Goal: Navigation & Orientation: Find specific page/section

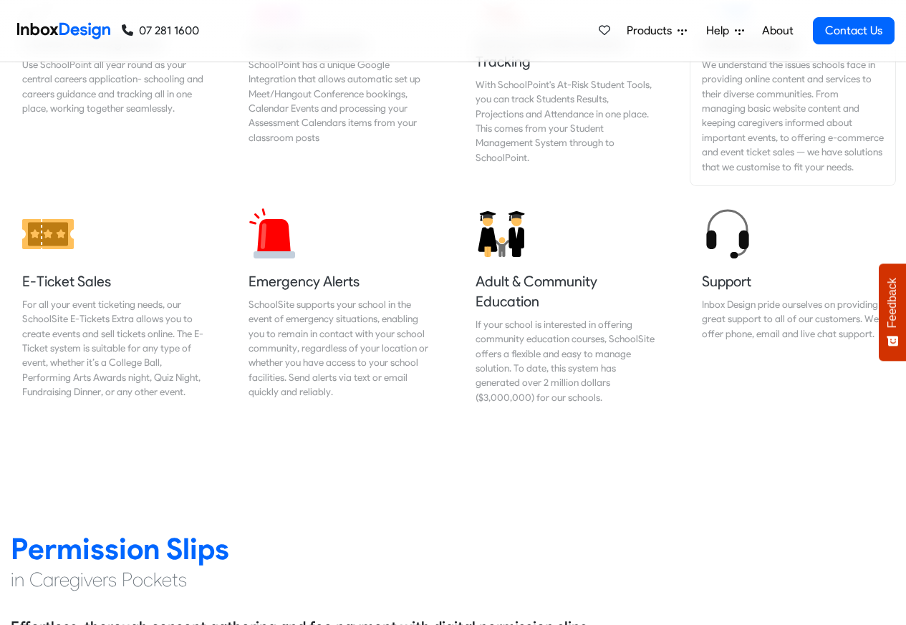
scroll to position [1549, 0]
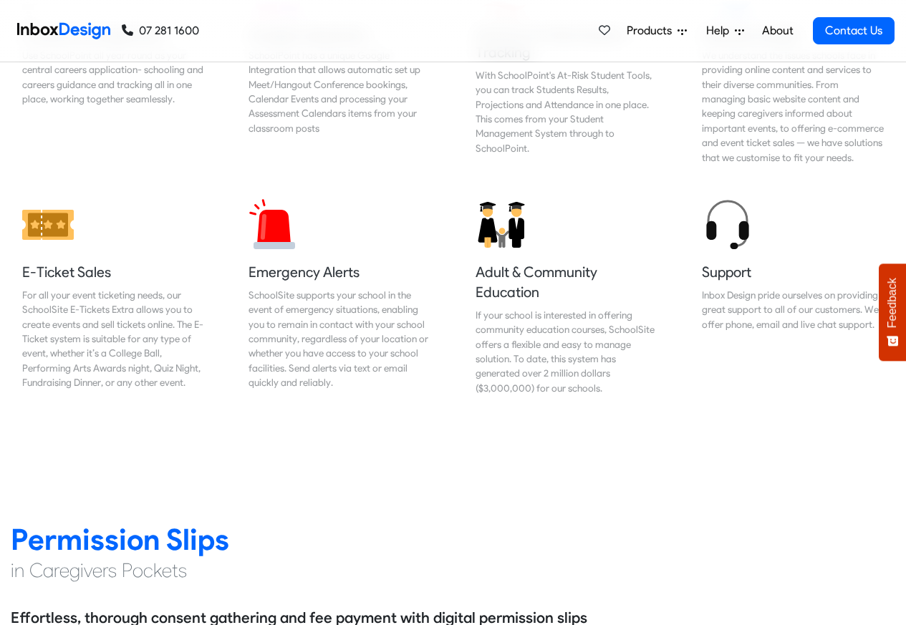
click at [654, 31] on span "Products" at bounding box center [652, 30] width 51 height 17
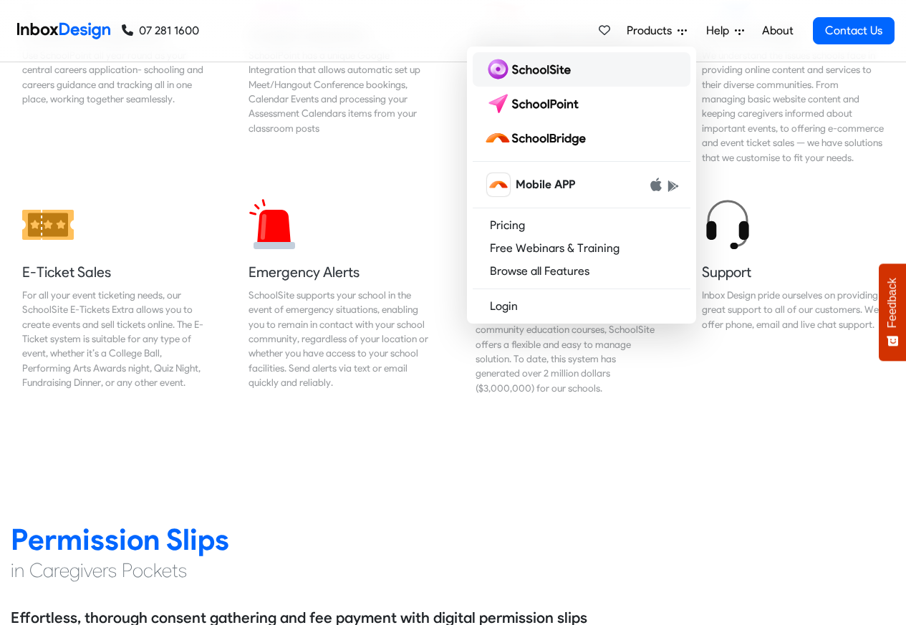
click at [505, 69] on img at bounding box center [530, 69] width 92 height 23
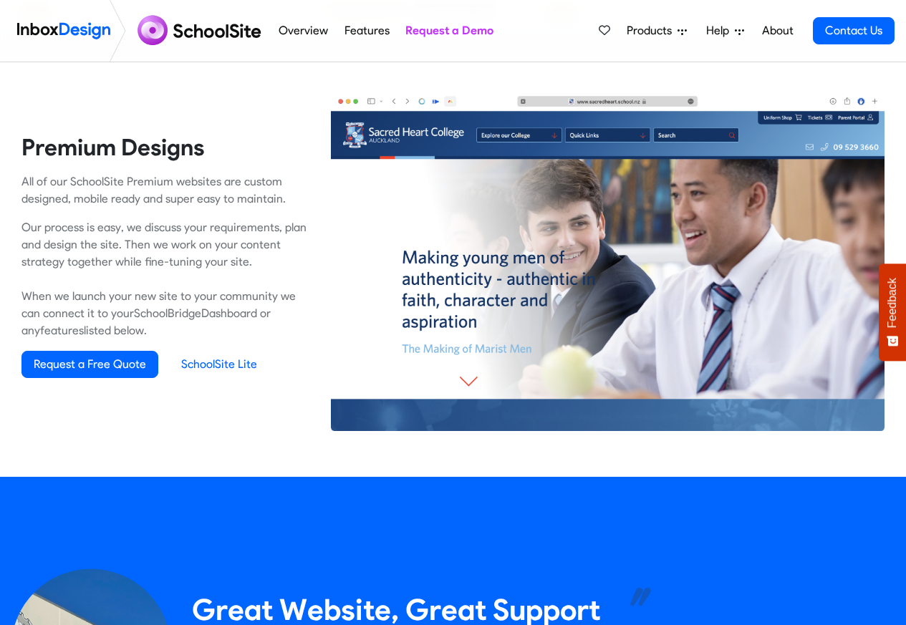
scroll to position [1031, 0]
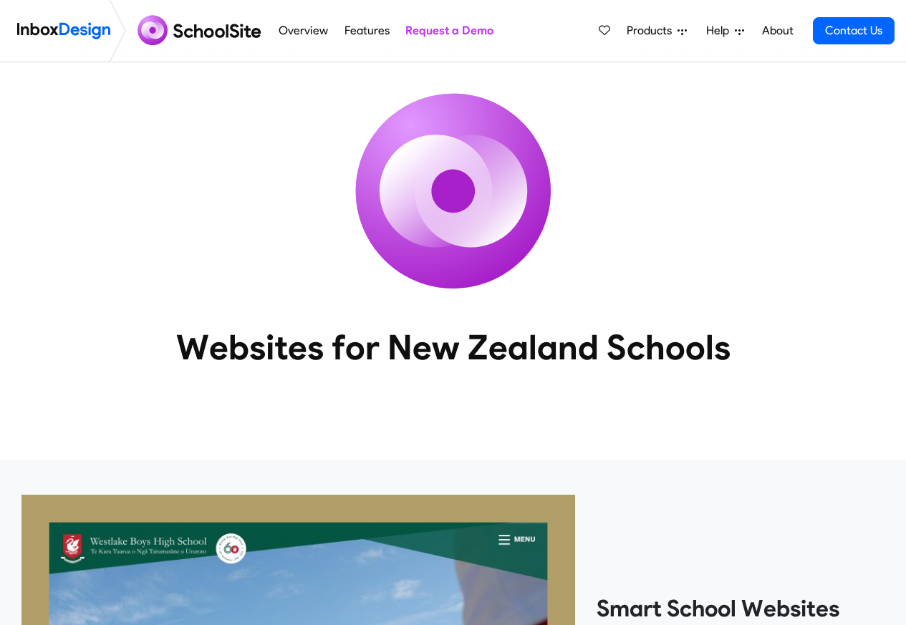
scroll to position [1031, 0]
